Goal: Task Accomplishment & Management: Use online tool/utility

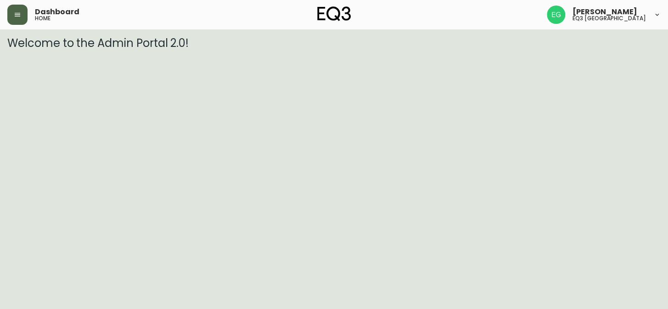
click at [23, 14] on button "button" at bounding box center [17, 15] width 20 height 20
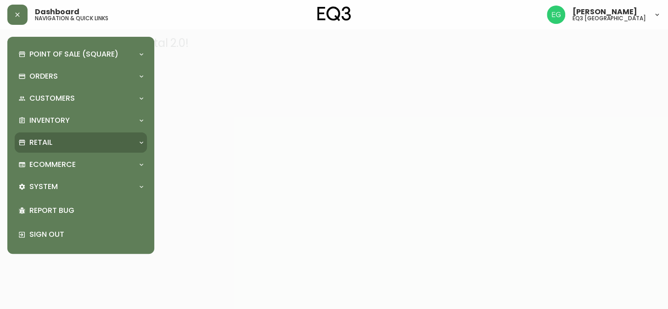
click at [54, 143] on div "Retail" at bounding box center [76, 142] width 116 height 10
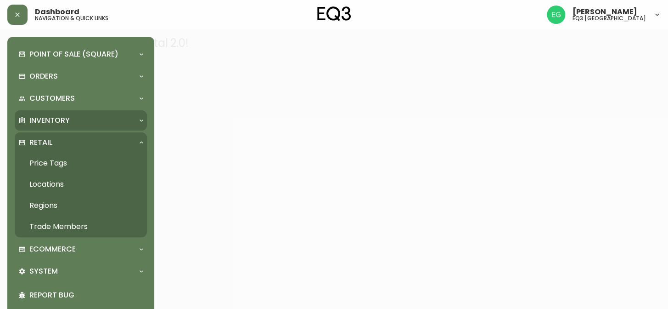
click at [48, 124] on p "Inventory" at bounding box center [49, 120] width 40 height 10
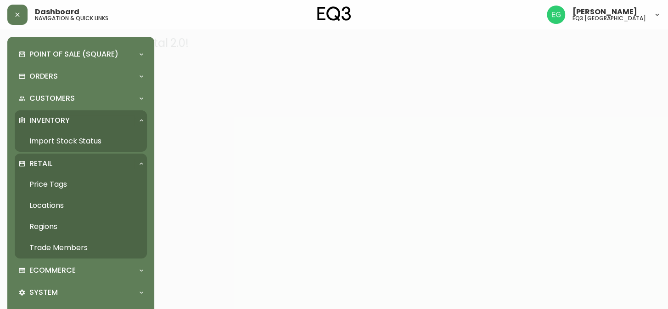
click at [63, 137] on link "Import Stock Status" at bounding box center [81, 140] width 132 height 21
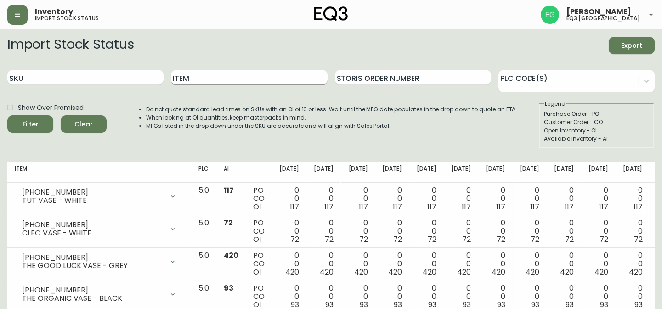
click at [230, 73] on input "Item" at bounding box center [249, 77] width 156 height 15
type input "boom"
click at [7, 115] on button "Filter" at bounding box center [30, 123] width 46 height 17
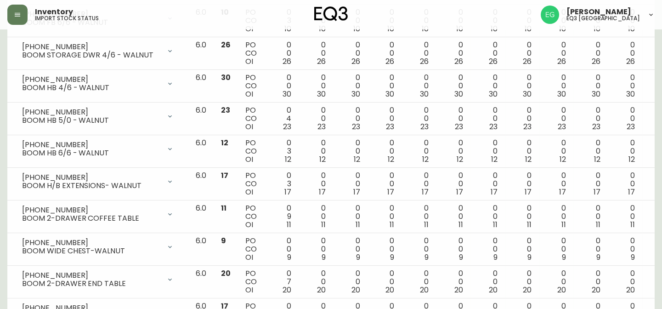
scroll to position [349, 0]
